Goal: Navigation & Orientation: Find specific page/section

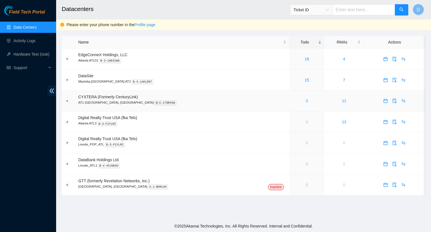
click at [306, 100] on link "8" at bounding box center [307, 101] width 2 height 4
